Goal: Information Seeking & Learning: Find specific page/section

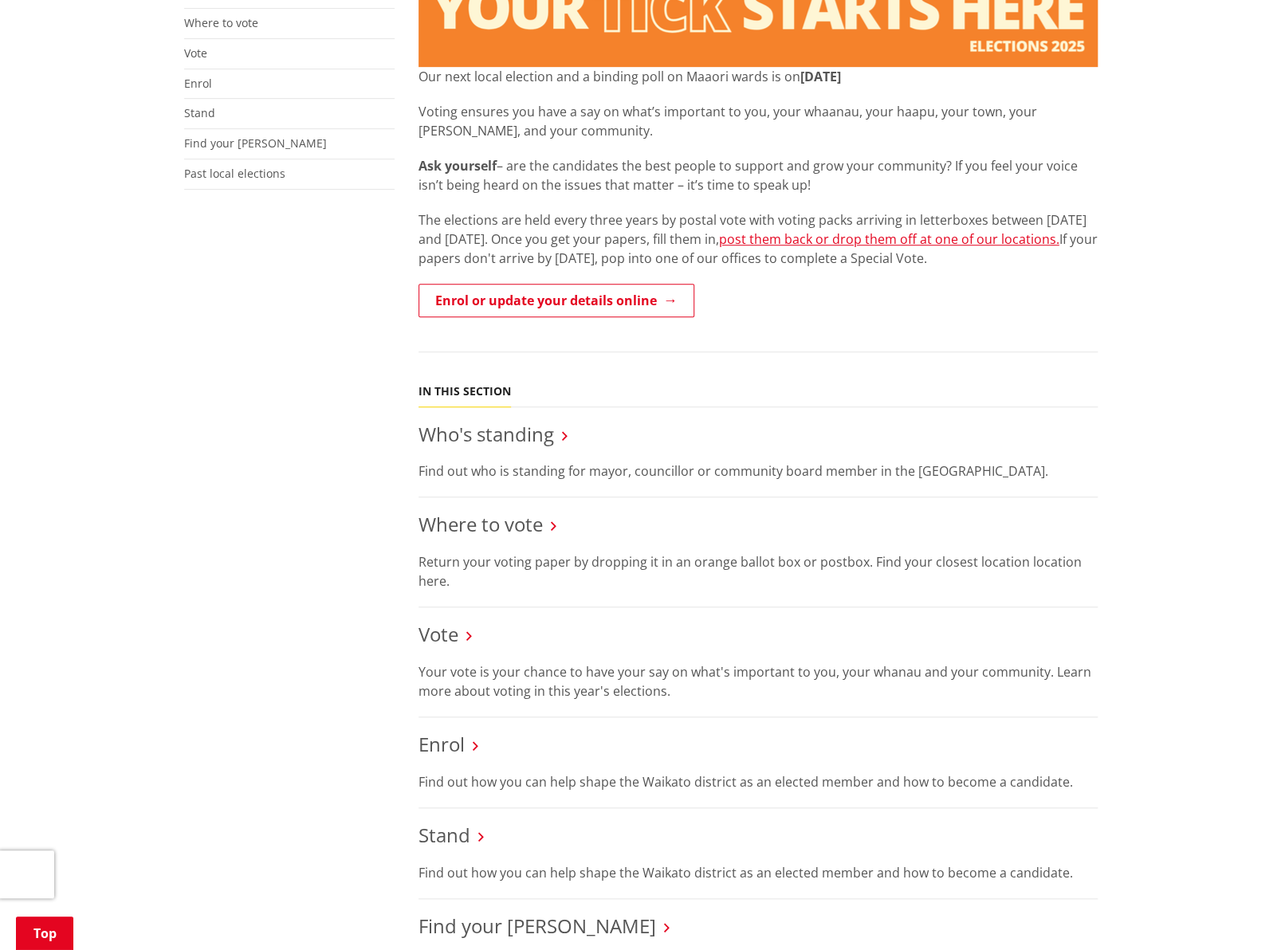
scroll to position [399, 0]
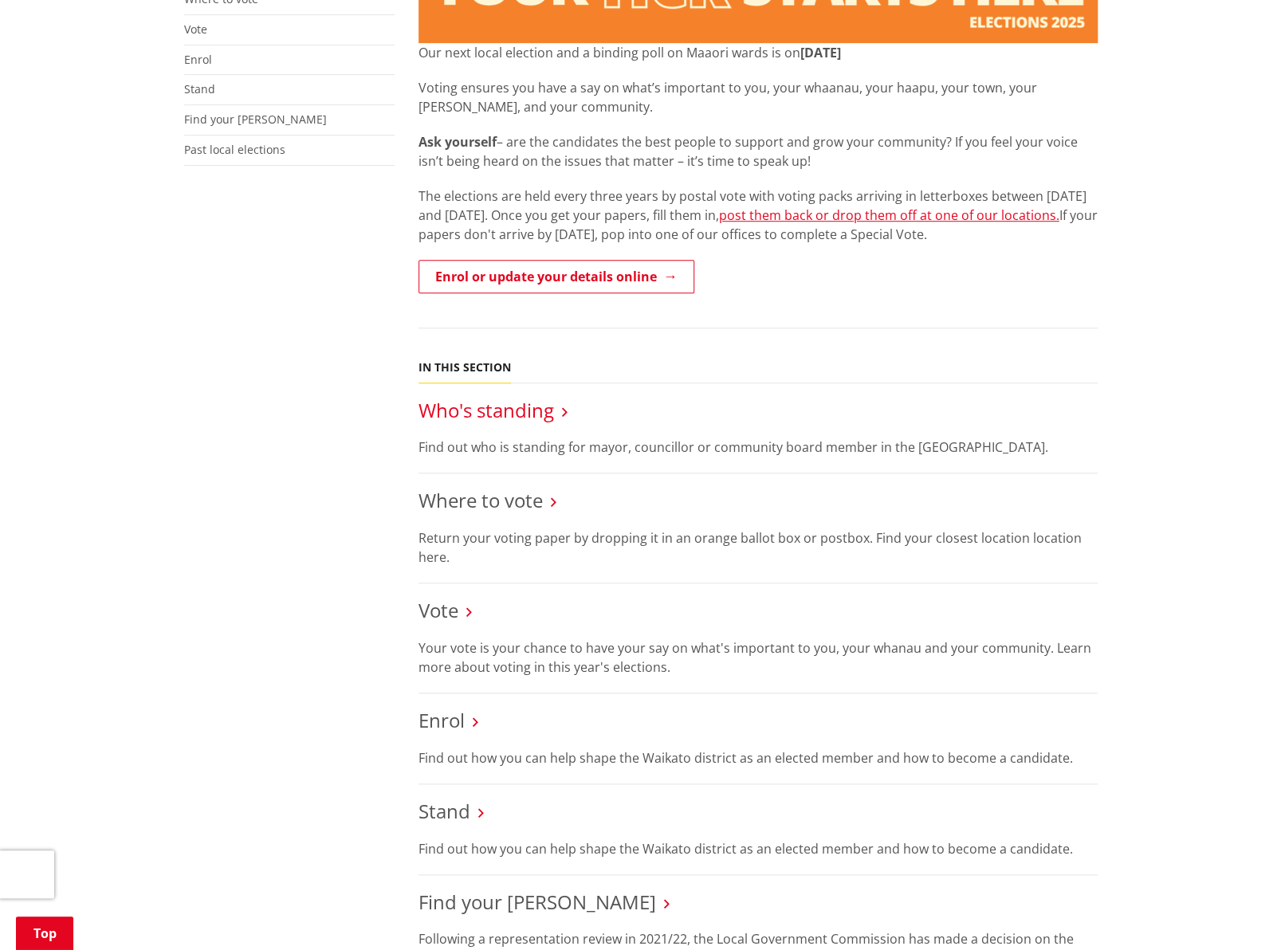
click at [542, 408] on link "Who's standing" at bounding box center [486, 410] width 136 height 26
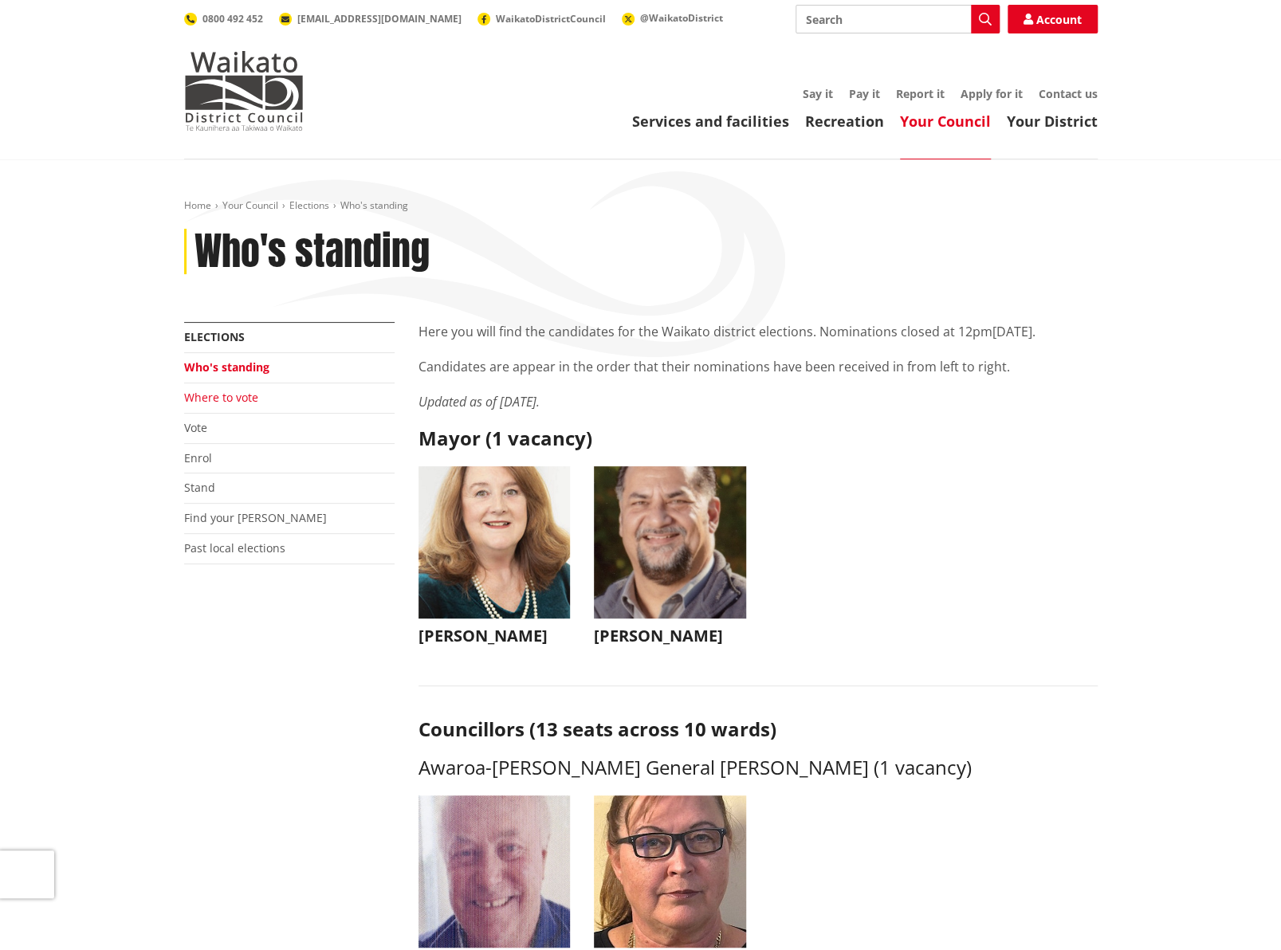
click at [198, 392] on link "Where to vote" at bounding box center [221, 397] width 74 height 15
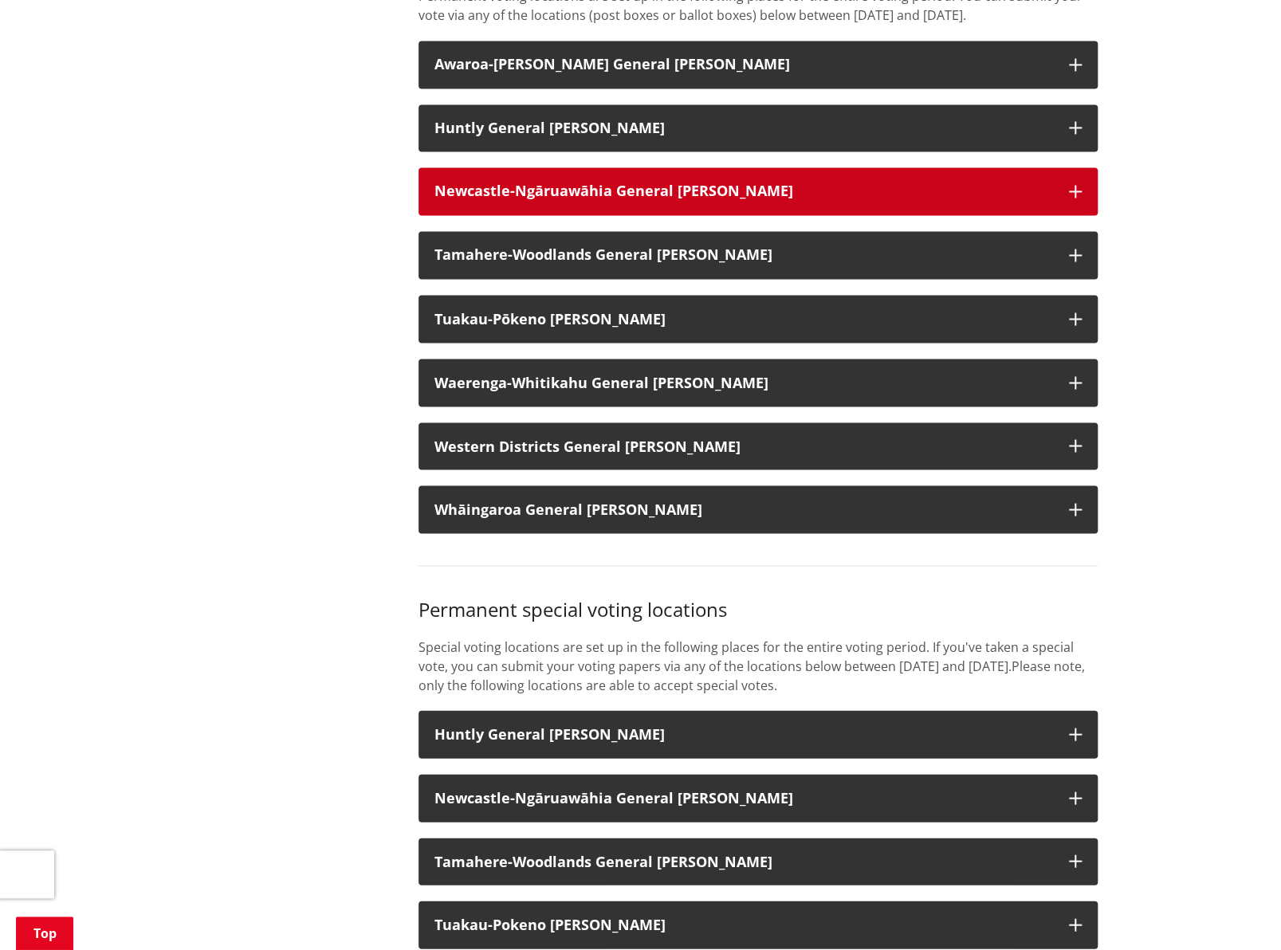
scroll to position [1355, 0]
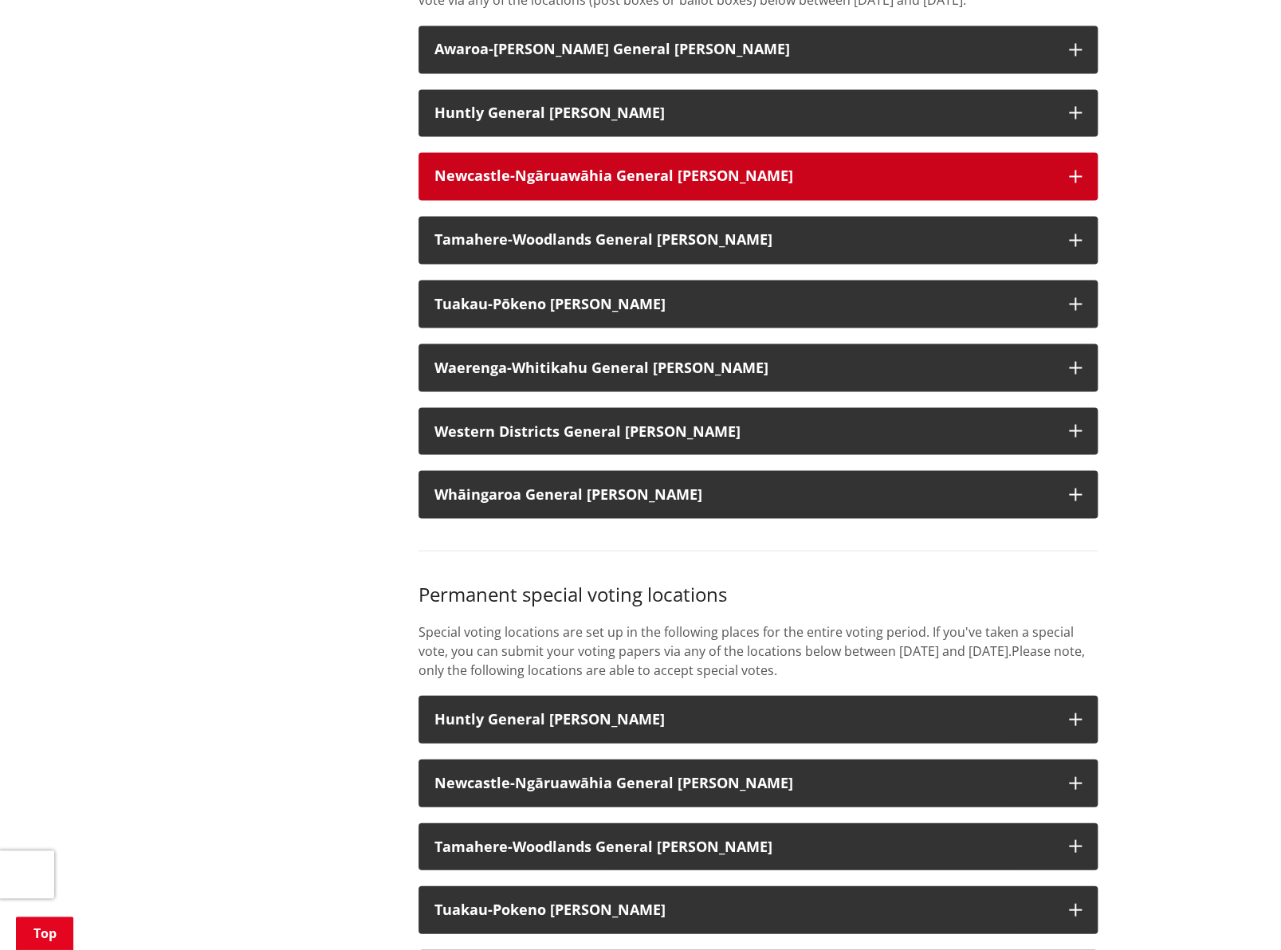
click at [754, 179] on button "Newcastle-Ngāruawāhia General Ward" at bounding box center [757, 176] width 679 height 48
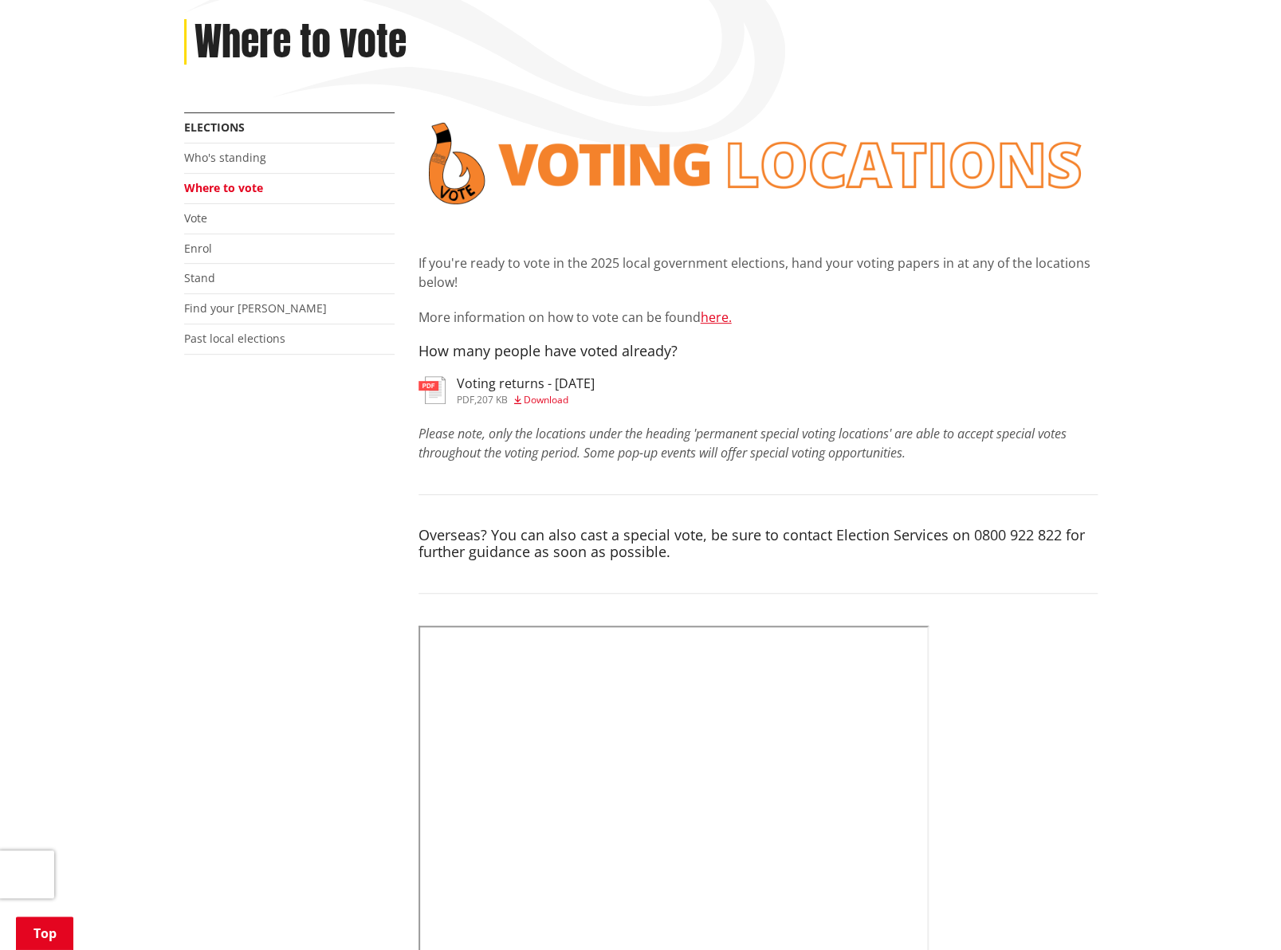
scroll to position [0, 0]
